Goal: Transaction & Acquisition: Purchase product/service

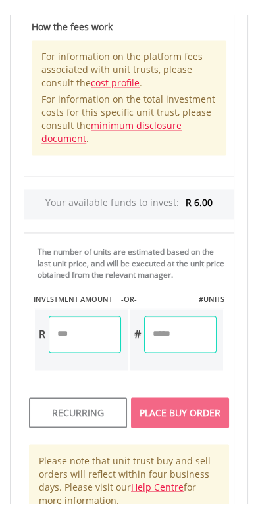
scroll to position [1312, 0]
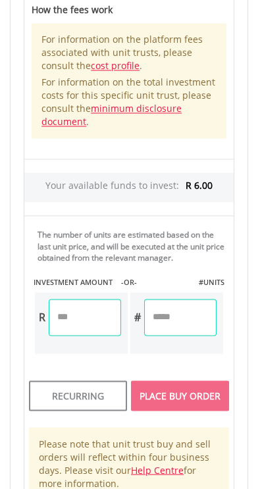
click at [178, 316] on input "number" at bounding box center [180, 317] width 72 height 37
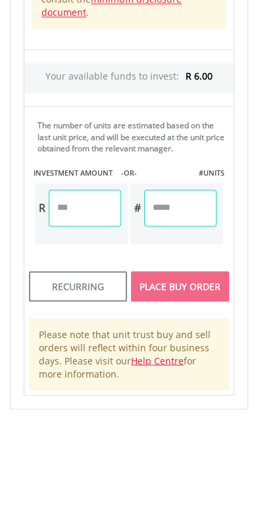
click at [77, 318] on input "number" at bounding box center [85, 317] width 72 height 37
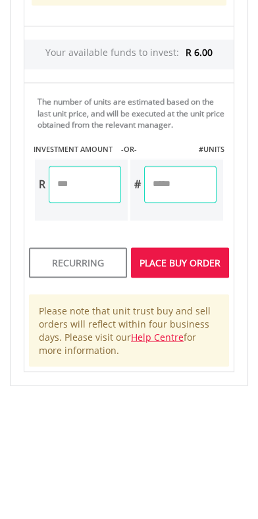
click at [180, 398] on div "Unit Price R 3.42 How the Pricing Works Unit trusts use forward pricing. The pr…" at bounding box center [129, 135] width 230 height 740
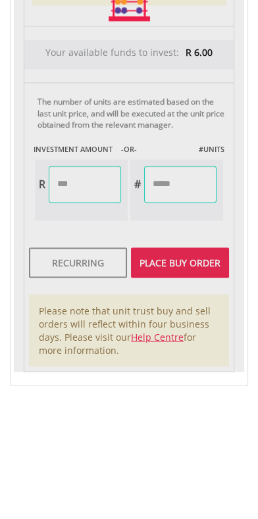
type input "****"
type input "******"
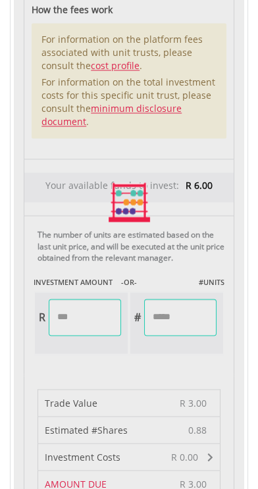
scroll to position [1342, 0]
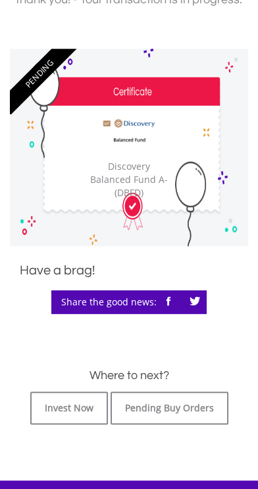
scroll to position [409, 0]
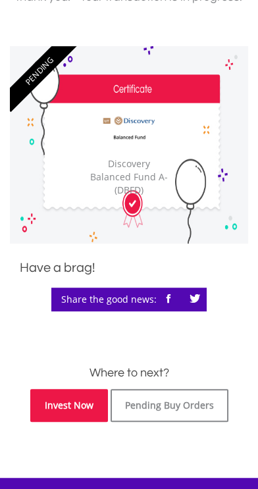
click at [75, 403] on link "Invest Now" at bounding box center [69, 405] width 78 height 33
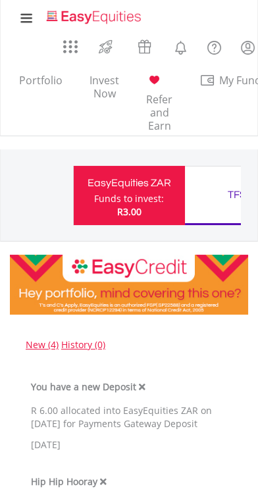
click at [95, 200] on div "EasyEquities ZAR Funds to invest: R3.00" at bounding box center [129, 195] width 112 height 59
click at [159, 88] on div at bounding box center [154, 81] width 16 height 19
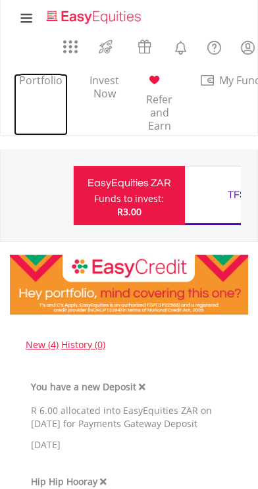
click at [32, 84] on link "Portfolio" at bounding box center [41, 105] width 54 height 62
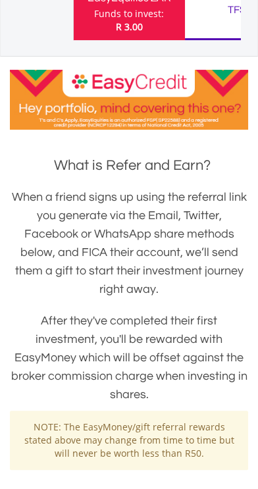
scroll to position [184, 0]
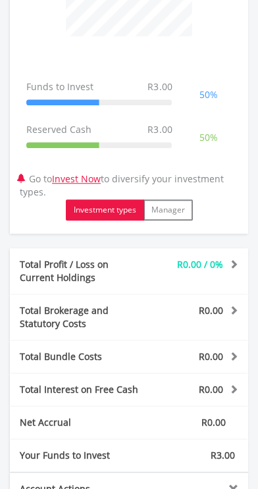
scroll to position [661, 0]
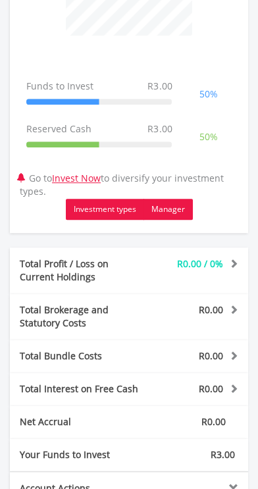
click at [182, 199] on button "Manager" at bounding box center [167, 209] width 49 height 21
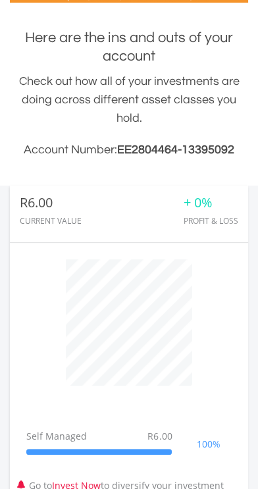
scroll to position [306, 0]
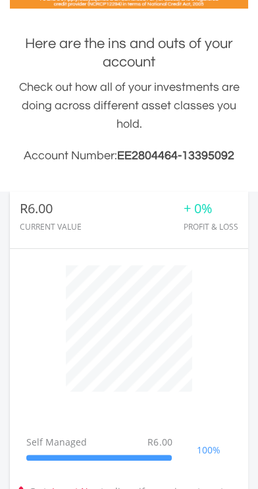
click at [212, 222] on div "Profit & Loss" at bounding box center [210, 226] width 55 height 9
click at [204, 201] on div "+ 0% Profit & Loss" at bounding box center [203, 219] width 70 height 36
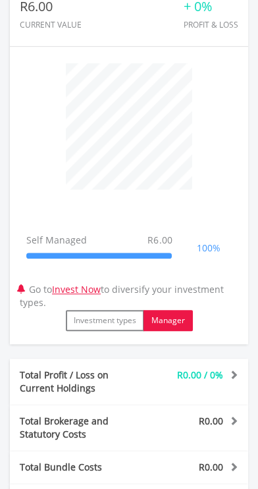
scroll to position [514, 0]
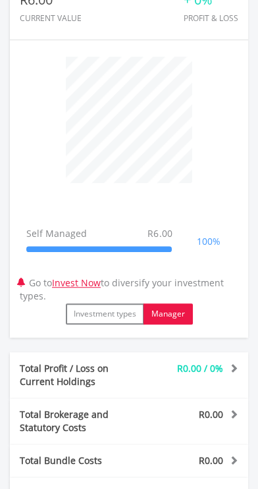
click at [193, 220] on td "100%" at bounding box center [208, 241] width 60 height 43
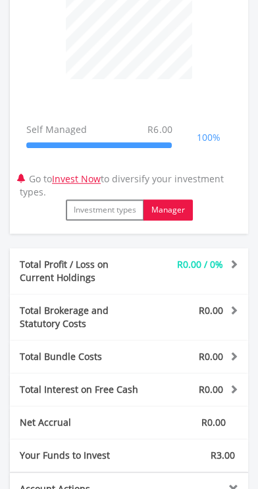
scroll to position [618, 0]
click at [226, 259] on span at bounding box center [232, 263] width 12 height 9
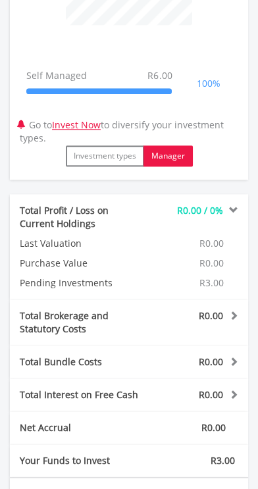
scroll to position [674, 0]
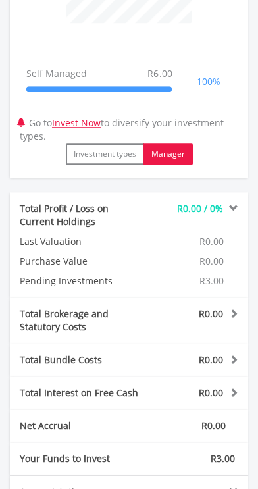
click at [212, 274] on span "R3.00" at bounding box center [211, 280] width 24 height 12
click at [219, 442] on div "Your Funds to Invest R3.00" at bounding box center [129, 458] width 238 height 33
click at [222, 307] on span "R0.00" at bounding box center [211, 313] width 24 height 12
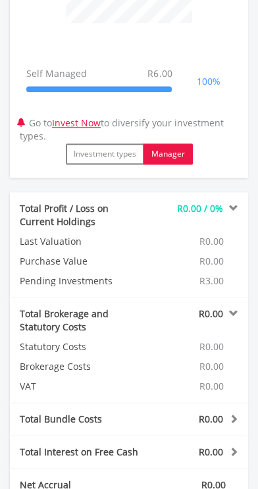
click at [220, 412] on div "Total Bundle Costs R0.00 Statutory Costs R0.00 Brokerage Costs R0.00 Management…" at bounding box center [129, 418] width 238 height 33
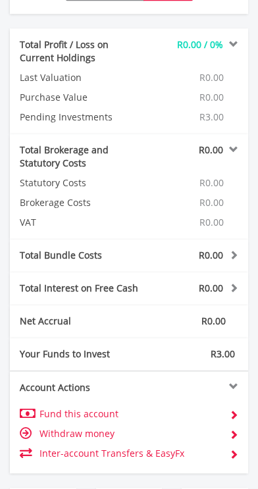
scroll to position [841, 0]
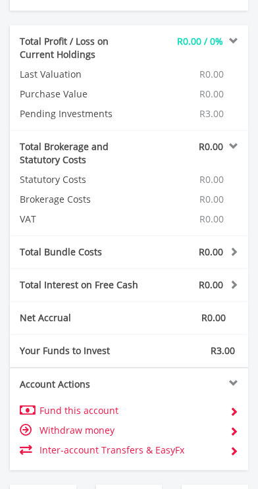
click at [208, 440] on td "Inter-account Transfers & EasyFx" at bounding box center [132, 450] width 187 height 20
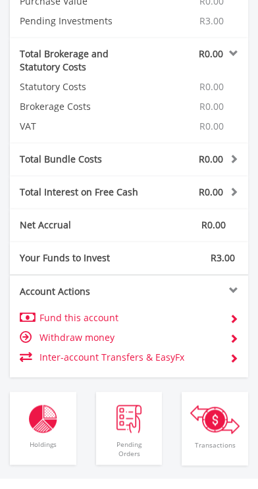
scroll to position [947, 0]
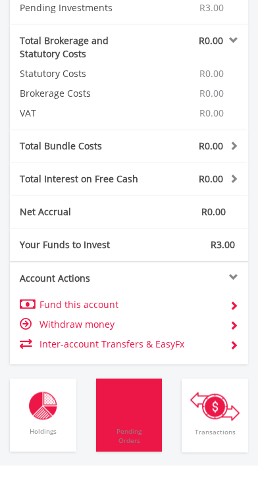
click at [141, 421] on span "Pending Orders" at bounding box center [129, 436] width 60 height 32
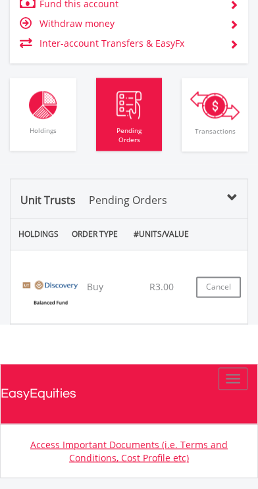
scroll to position [1347, 0]
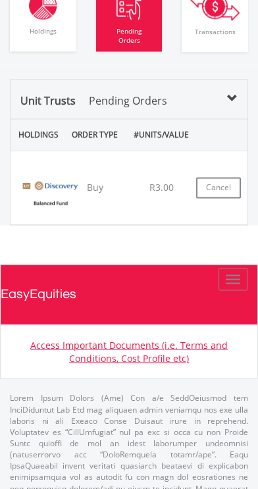
click at [233, 79] on div "Unit Trusts Pending Orders HOLDINGS ORDER TYPE ORDER DATE UNIT PRICE #UNITS/VAL…" at bounding box center [129, 152] width 238 height 146
click at [225, 93] on div "Unit Trusts Pending Orders" at bounding box center [129, 106] width 237 height 26
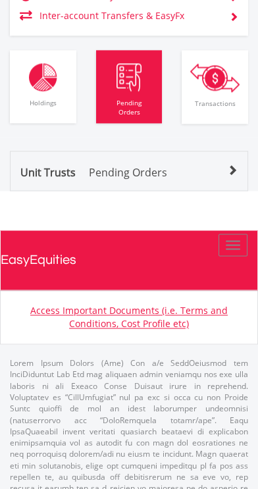
scroll to position [1275, 0]
click at [224, 164] on div "Unit Trusts Pending Orders" at bounding box center [129, 177] width 237 height 26
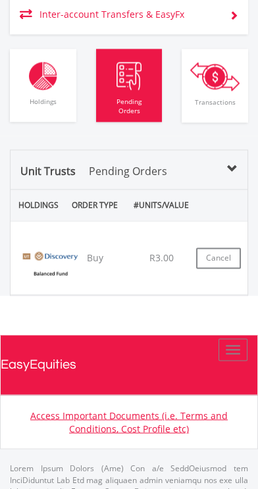
scroll to position [1276, 0]
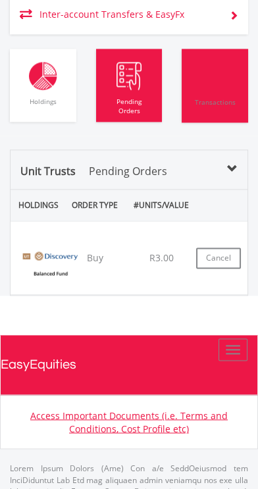
click at [207, 65] on img "button" at bounding box center [214, 76] width 49 height 29
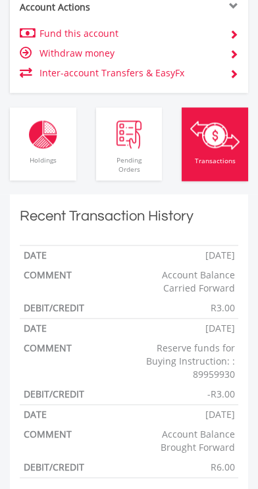
scroll to position [1215, 0]
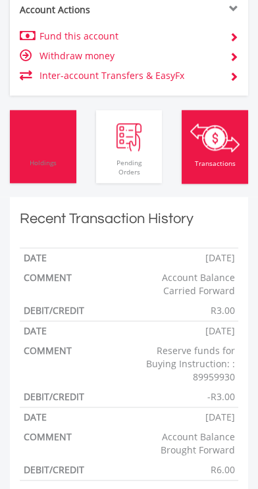
click at [32, 151] on span "Holdings" at bounding box center [43, 167] width 60 height 32
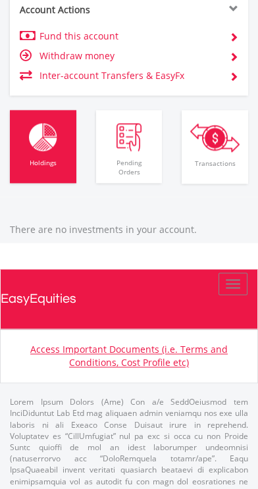
scroll to position [1314, 0]
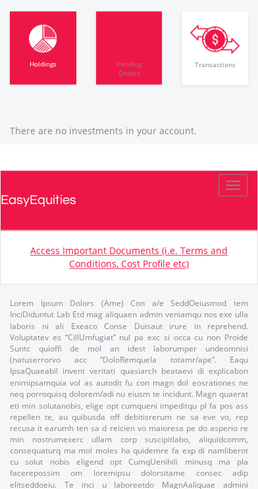
click at [120, 53] on span "Pending Orders" at bounding box center [129, 69] width 60 height 32
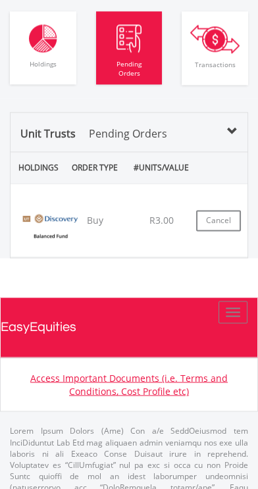
click at [59, 210] on img at bounding box center [50, 226] width 66 height 47
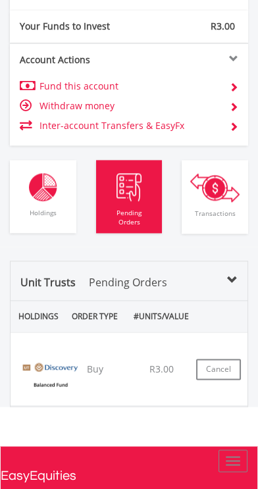
scroll to position [1167, 0]
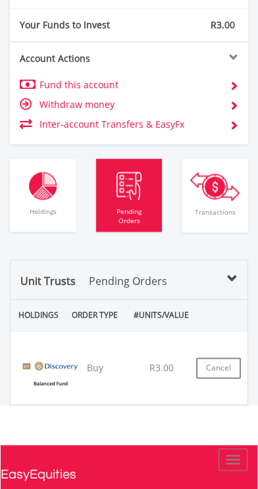
click at [62, 350] on img at bounding box center [50, 373] width 66 height 47
click at [103, 361] on div "Buy" at bounding box center [95, 367] width 64 height 13
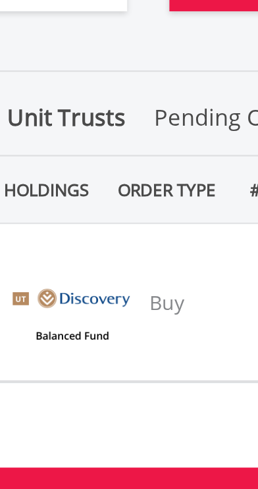
click at [45, 383] on div "﻿ Discovery Balanced Fund A (DBFD) Buy 2025/09/20 17:50 (SAST) R3.42 R3.00 Canc…" at bounding box center [129, 367] width 237 height 73
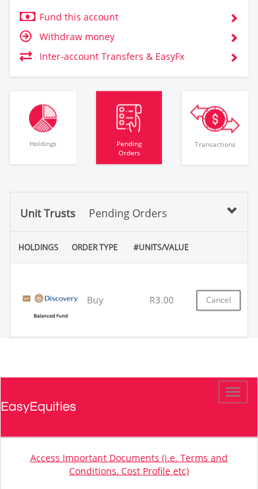
click at [70, 293] on img at bounding box center [50, 306] width 66 height 47
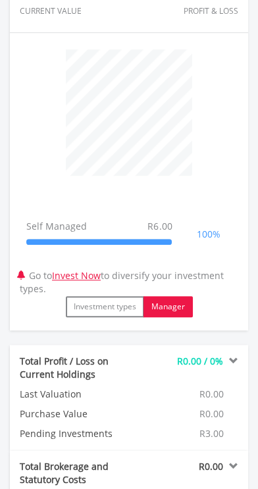
scroll to position [524, 0]
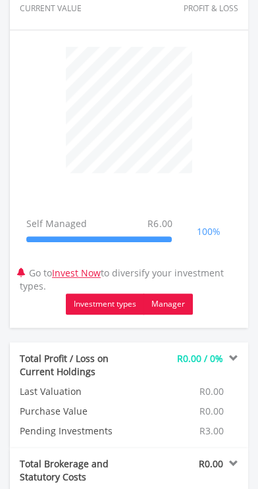
click at [112, 293] on button "Investment types" at bounding box center [105, 303] width 78 height 21
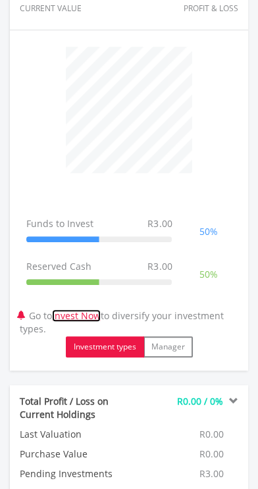
click at [87, 309] on link "Invest Now" at bounding box center [76, 315] width 49 height 12
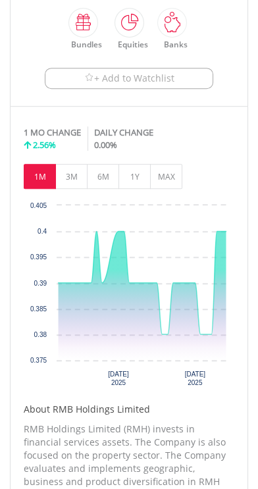
scroll to position [508, 0]
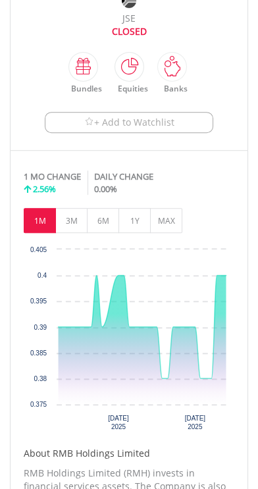
click at [187, 389] on icon "Interactive chart" at bounding box center [143, 340] width 168 height 129
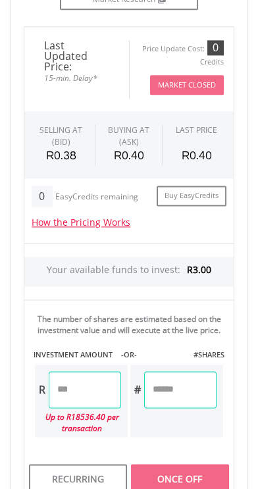
scroll to position [1148, 0]
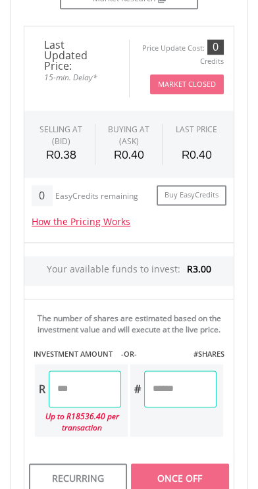
click at [105, 385] on input "number" at bounding box center [85, 388] width 72 height 37
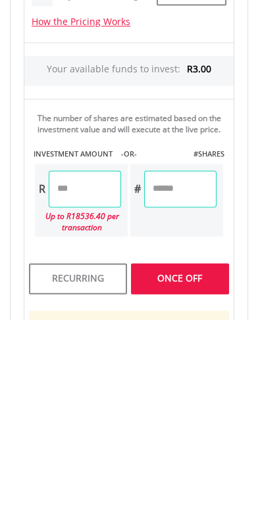
click at [164, 478] on div "Last Updated Price: 15-min. Delay* Price Update Cost: 0 Credits Market Closed S…" at bounding box center [129, 359] width 230 height 667
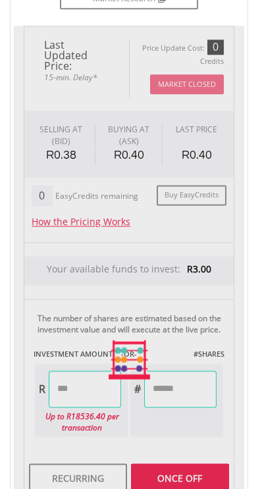
type input "****"
type input "***"
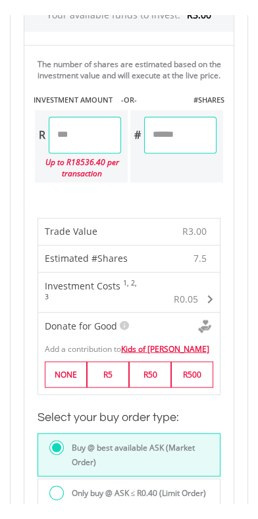
scroll to position [1437, 0]
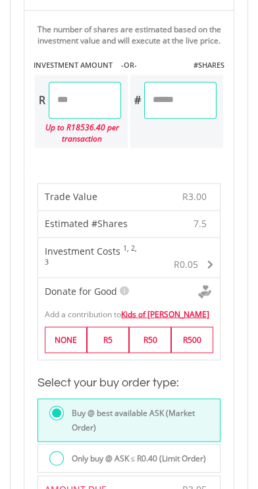
click at [96, 96] on input "****" at bounding box center [85, 100] width 72 height 37
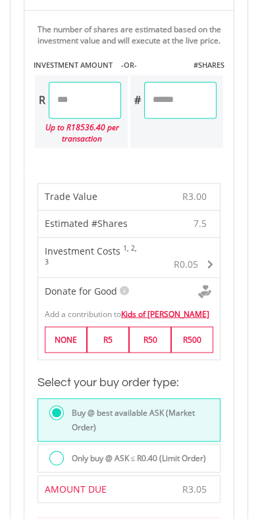
scroll to position [1434, 0]
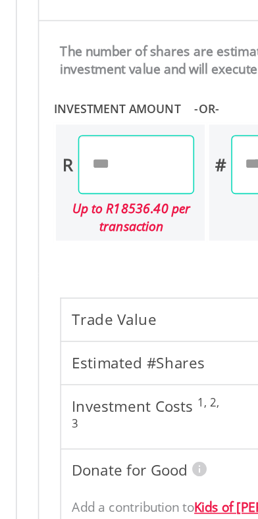
type input "*"
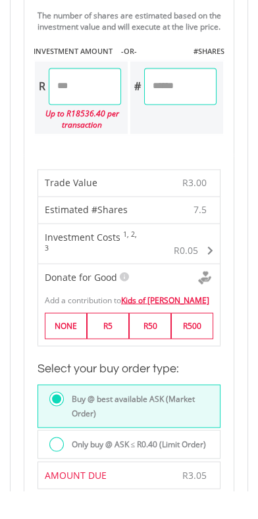
scroll to position [1422, 0]
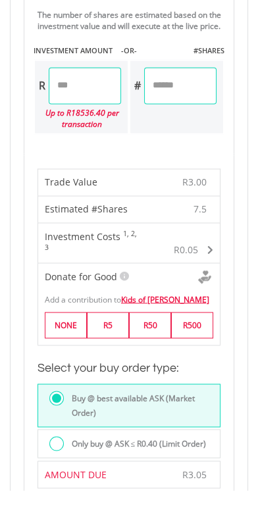
click at [93, 112] on input "*" at bounding box center [85, 114] width 72 height 37
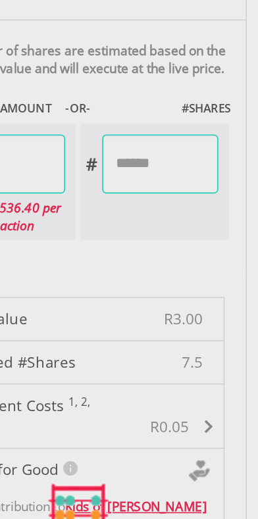
type input "****"
type input "*"
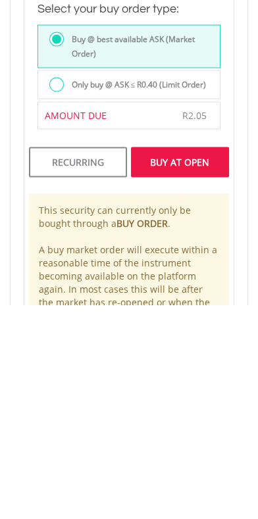
scroll to position [1596, 0]
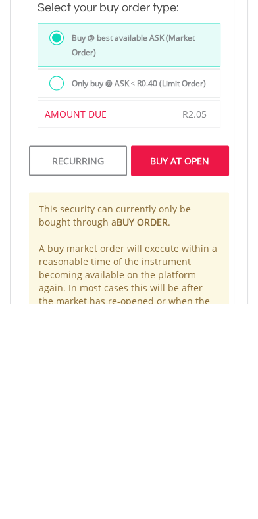
click at [165, 361] on div "Buy At Open" at bounding box center [180, 376] width 98 height 30
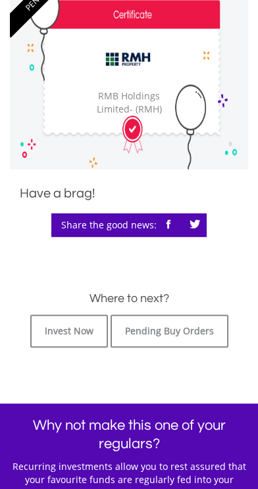
scroll to position [483, 0]
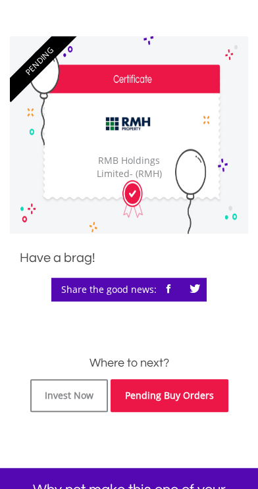
click at [190, 398] on link "Pending Buy Orders" at bounding box center [169, 395] width 118 height 33
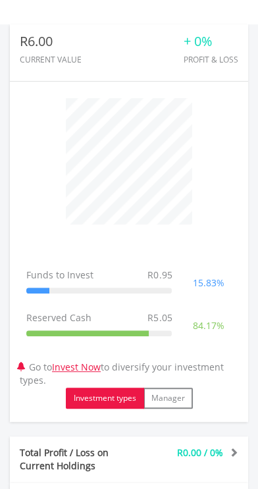
scroll to position [471, 0]
